Goal: Find specific page/section: Find specific page/section

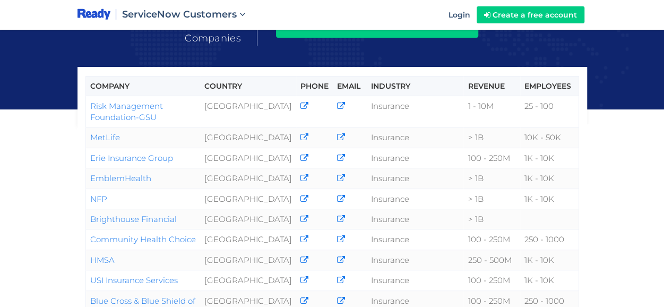
scroll to position [132, 0]
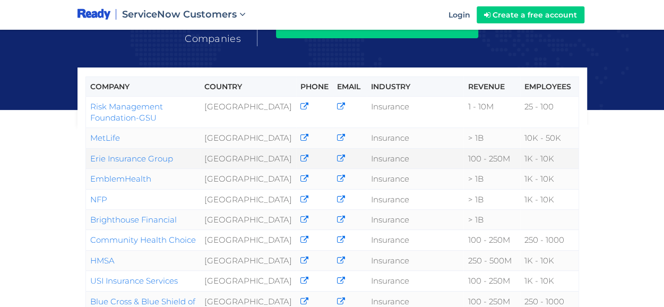
click at [138, 156] on link "Erie Insurance Group" at bounding box center [131, 158] width 83 height 10
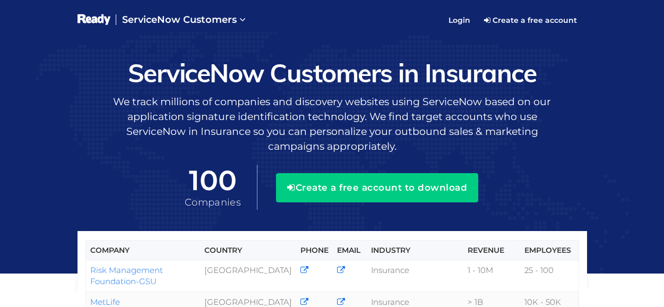
scroll to position [163, 0]
